Goal: Find specific page/section: Find specific page/section

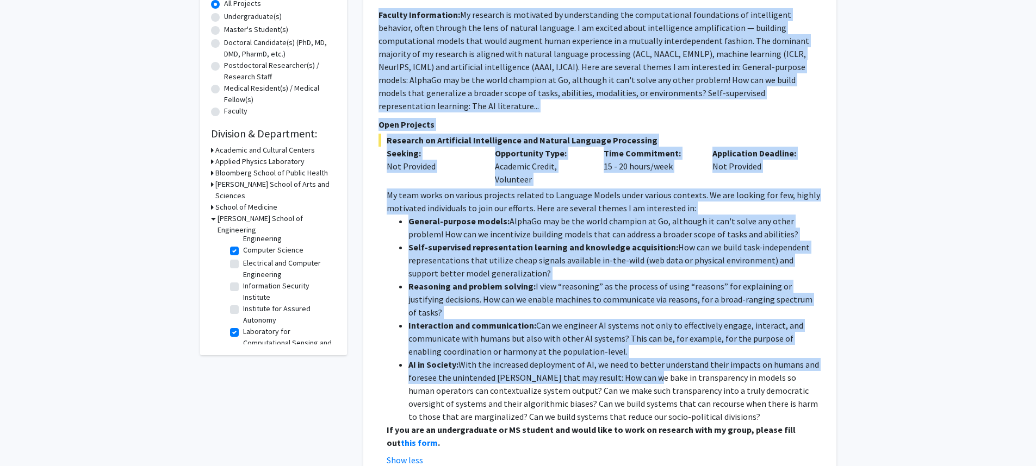
scroll to position [217, 0]
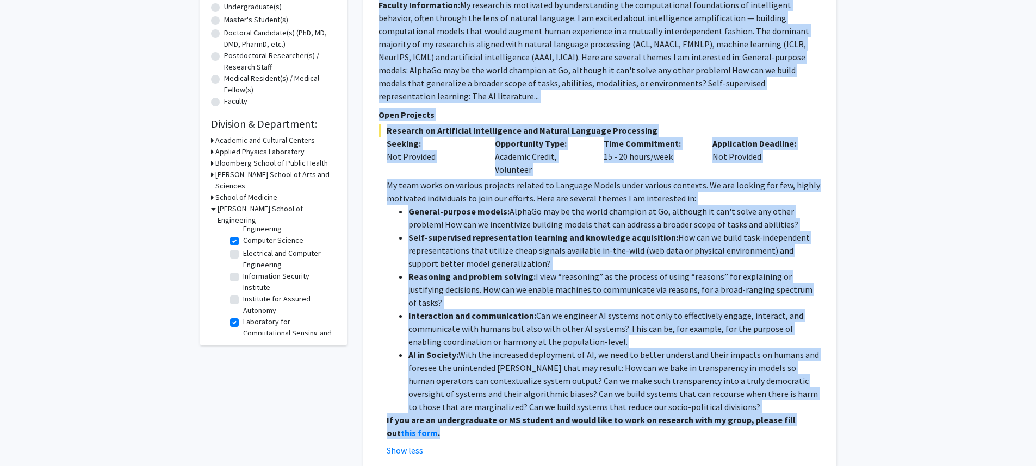
drag, startPoint x: 442, startPoint y: 129, endPoint x: 696, endPoint y: 415, distance: 382.4
click at [696, 415] on fg-search-faculty "[PERSON_NAME] Bookmark Compose Request Faculty Assistant Professor Departments:…" at bounding box center [599, 180] width 443 height 554
copy fg-search-faculty "Loremi Dolorsit Ametcons Adipisc Elitsed Doeiusm Temporinc Utlaboree Doloremagn…"
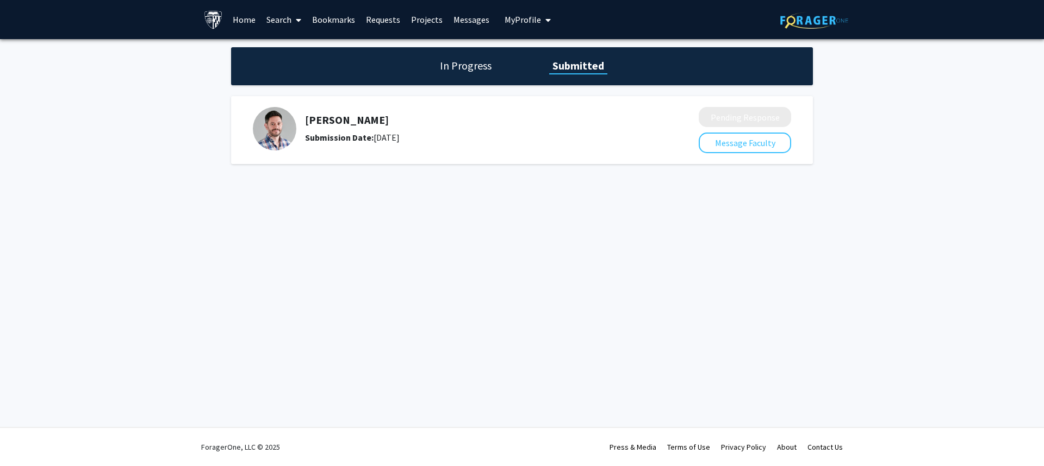
click at [557, 208] on div "Skip navigation Home Search Bookmarks Requests Projects Messages My Profile Hsu…" at bounding box center [522, 233] width 1044 height 466
